Goal: Task Accomplishment & Management: Manage account settings

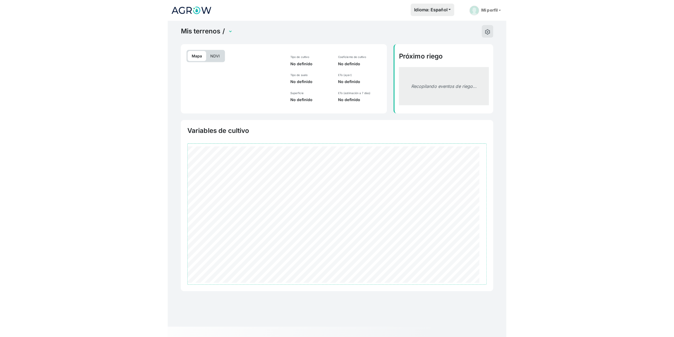
scroll to position [1, 0]
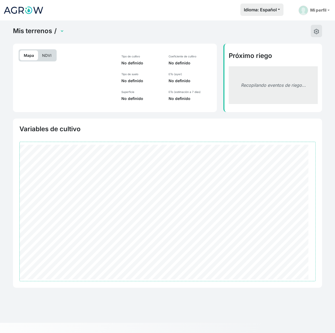
select select "2749"
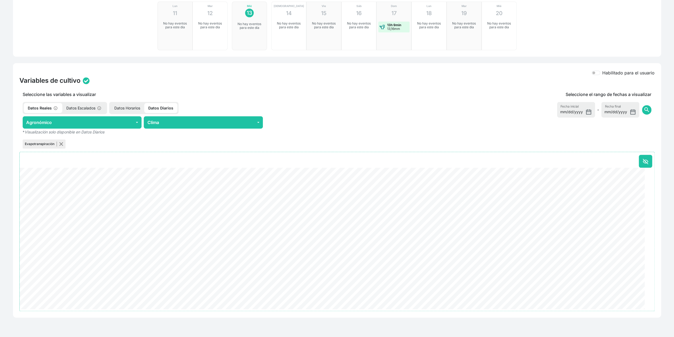
scroll to position [190, 0]
click at [127, 103] on p "Datos Horarios" at bounding box center [127, 108] width 34 height 10
click at [162, 103] on p "Datos Diarios" at bounding box center [161, 108] width 31 height 10
click at [334, 157] on button at bounding box center [644, 161] width 13 height 13
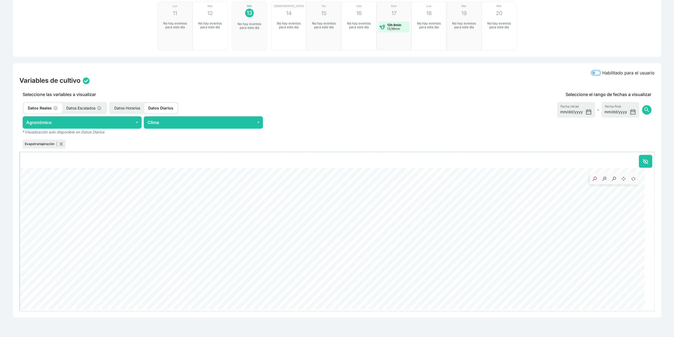
click at [334, 71] on input "Habilitado para el usuario" at bounding box center [595, 73] width 9 height 4
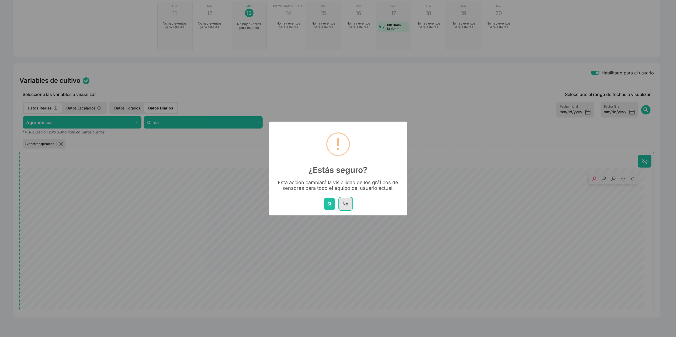
click at [334, 210] on button "No" at bounding box center [345, 204] width 13 height 12
checkbox input "false"
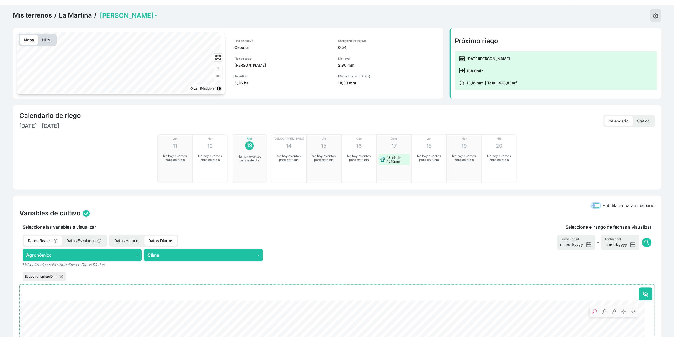
scroll to position [11, 0]
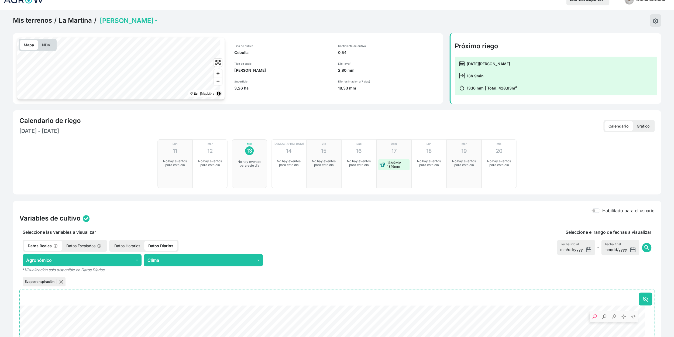
click at [52, 50] on p "NDVI" at bounding box center [47, 45] width 18 height 10
click at [83, 25] on link "La Martina" at bounding box center [75, 20] width 33 height 8
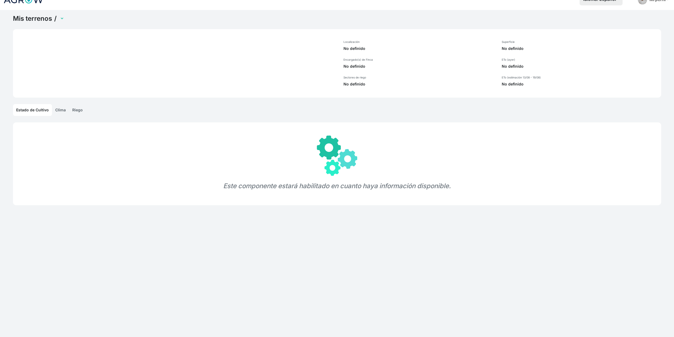
select select "1317"
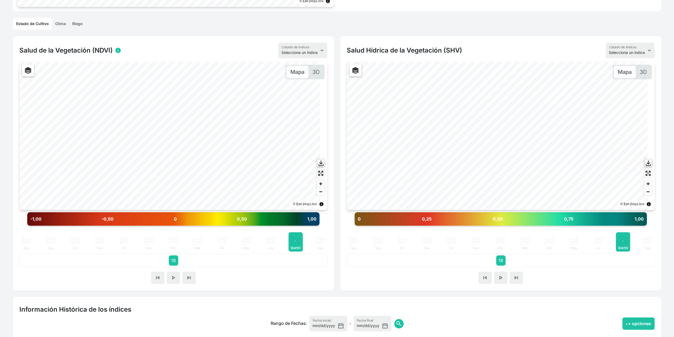
scroll to position [120, 0]
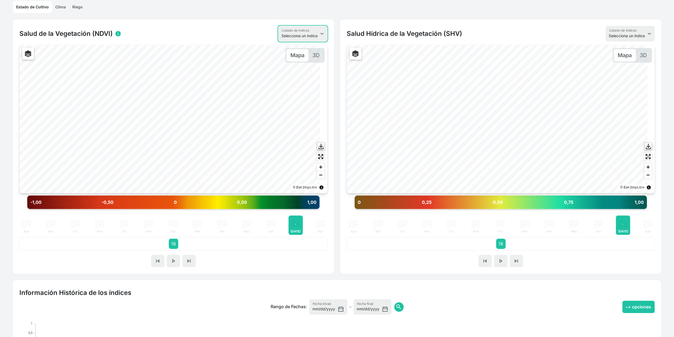
click at [312, 42] on select "Selecciona un índice NDVI NDMI SAVI FVC SHV Thermal" at bounding box center [302, 34] width 49 height 16
select select "ndmi"
click at [278, 42] on select "Selecciona un índice NDVI NDMI SAVI FVC SHV Thermal" at bounding box center [302, 34] width 49 height 16
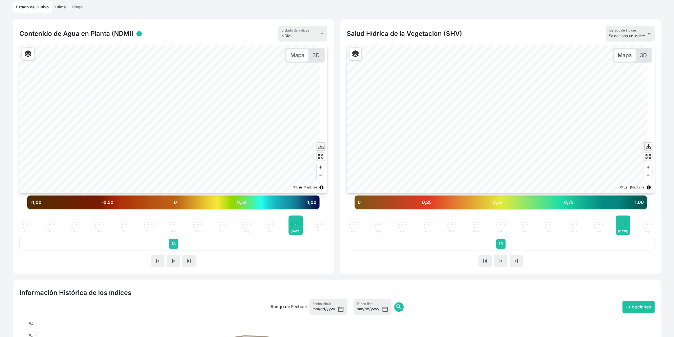
click at [201, 42] on div "Contenido de Agua en Planta (NDMI) info Selecciona un índice NDVI NDMI SAVI FVC…" at bounding box center [173, 34] width 308 height 16
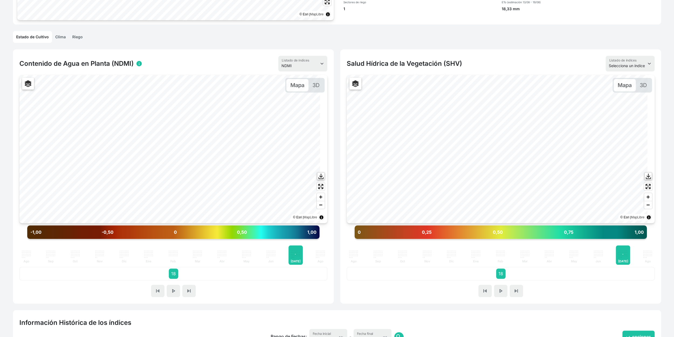
scroll to position [0, 0]
